Goal: Browse casually: Explore the website without a specific task or goal

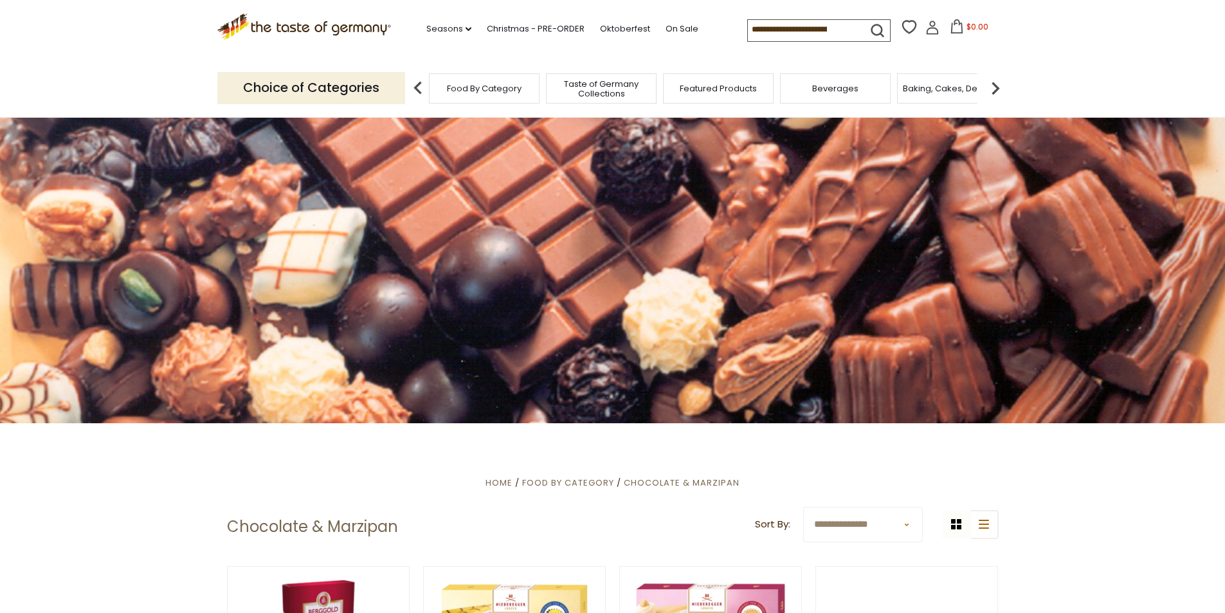
click at [672, 92] on div "Featured Products" at bounding box center [718, 88] width 111 height 30
click at [669, 89] on div "Featured Products" at bounding box center [718, 88] width 111 height 30
click at [669, 91] on div "Featured Products" at bounding box center [718, 88] width 111 height 30
click at [669, 91] on div "Featured Products" at bounding box center [712, 88] width 111 height 30
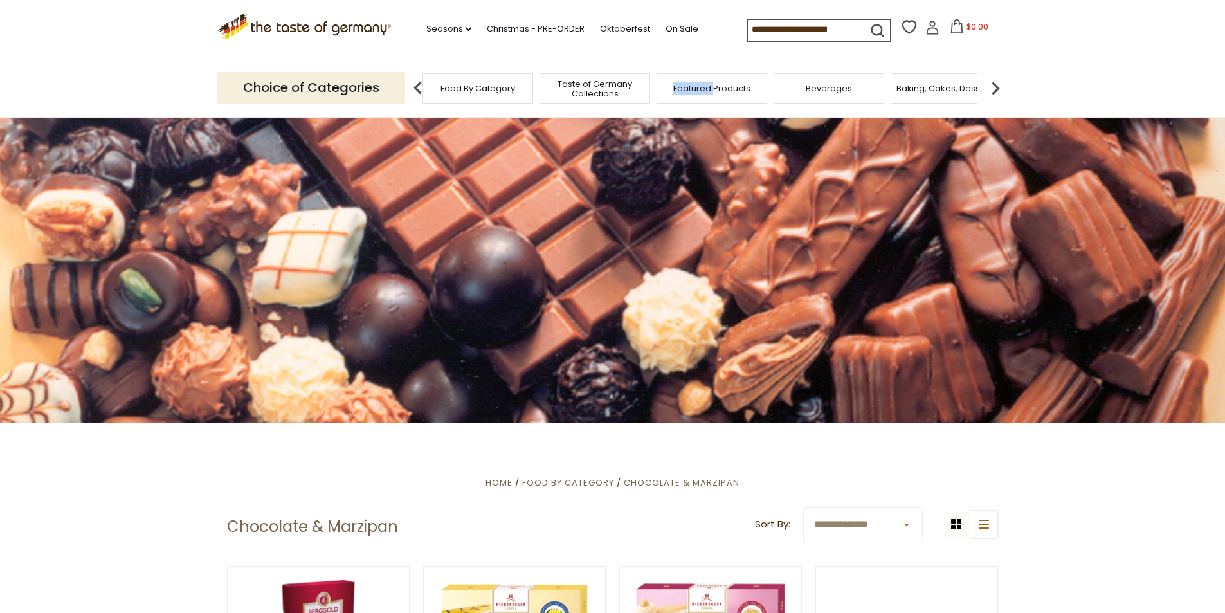
click at [669, 91] on div "Featured Products" at bounding box center [712, 88] width 111 height 30
click at [725, 104] on div "Choice of Categories Food By Category Taste of Germany Collections Featured Pro…" at bounding box center [612, 87] width 791 height 57
click at [737, 98] on div "Featured Products" at bounding box center [712, 88] width 111 height 30
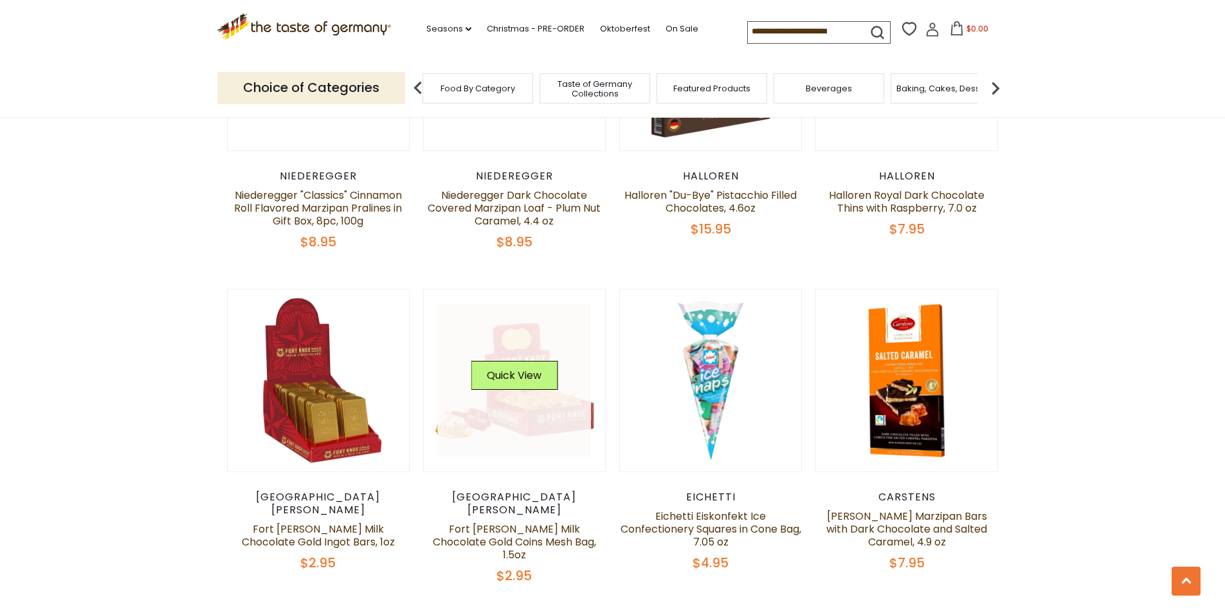
scroll to position [965, 0]
